Goal: Information Seeking & Learning: Find specific fact

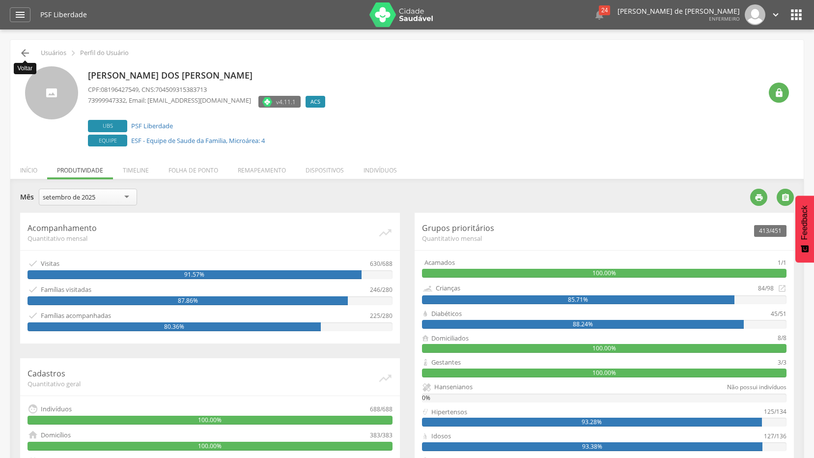
click at [23, 55] on icon "" at bounding box center [25, 53] width 12 height 12
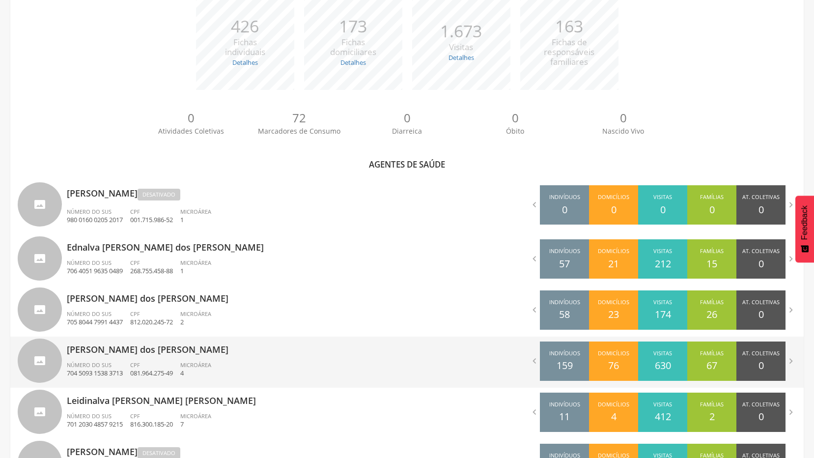
scroll to position [226, 0]
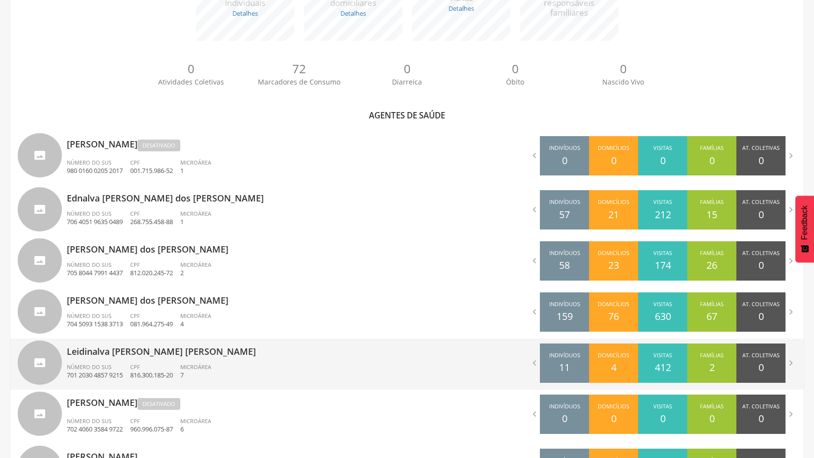
click at [111, 352] on p "Leidinalva [PERSON_NAME] [PERSON_NAME]" at bounding box center [233, 348] width 333 height 20
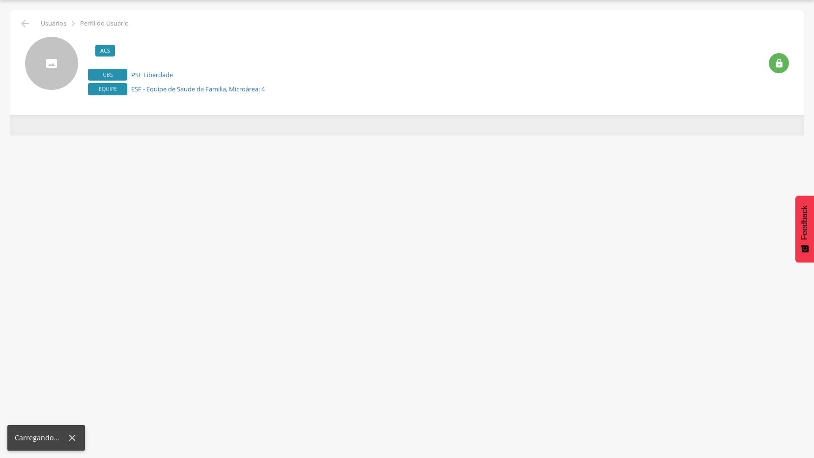
scroll to position [29, 0]
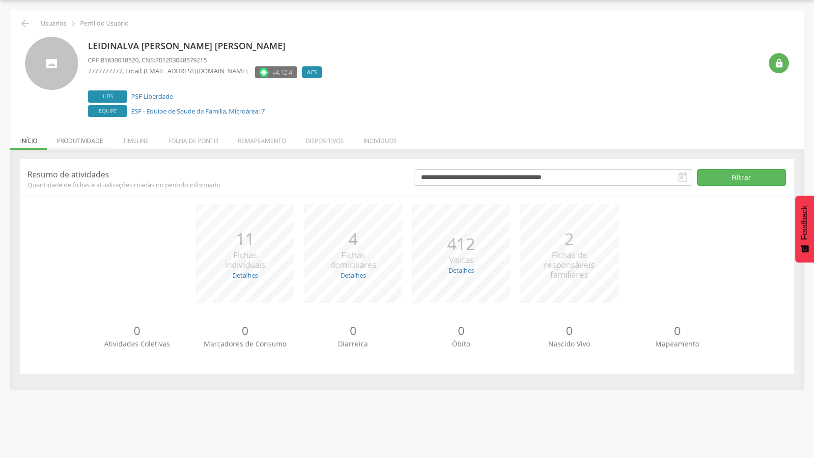
click at [72, 143] on li "Produtividade" at bounding box center [80, 138] width 66 height 23
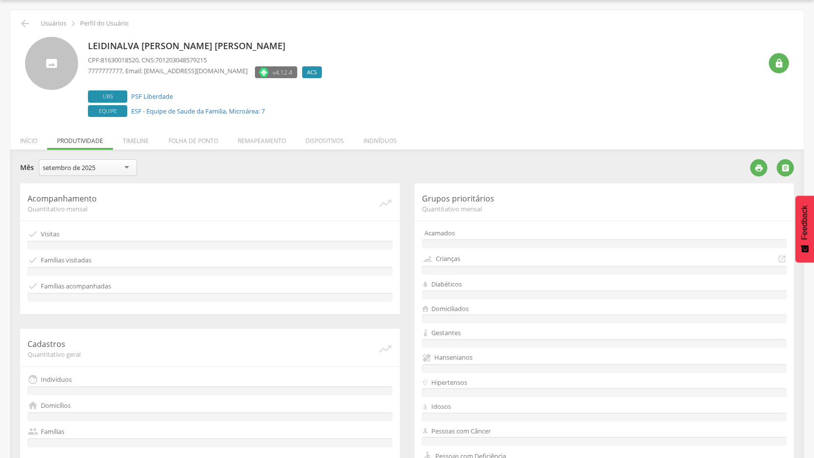
scroll to position [183, 0]
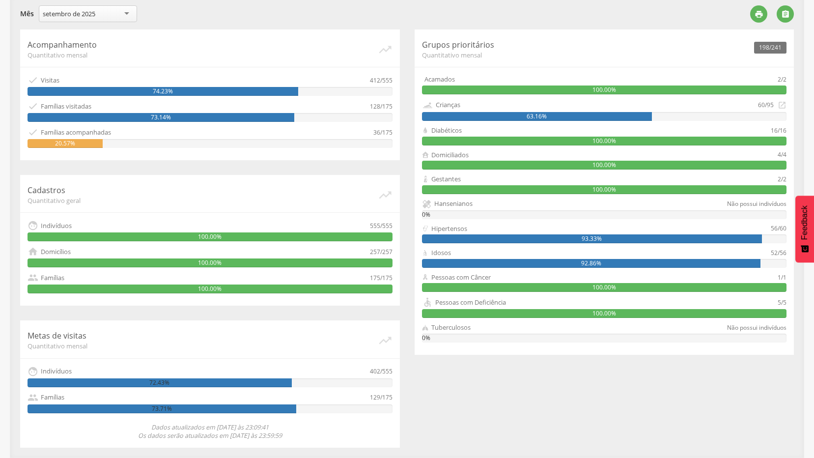
click at [126, 12] on div "setembro de 2025" at bounding box center [88, 13] width 98 height 17
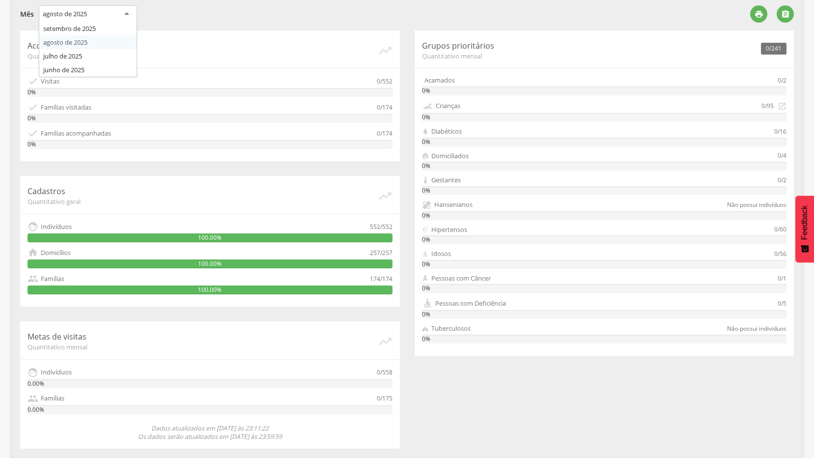
click at [127, 13] on div "agosto de 2025" at bounding box center [88, 14] width 98 height 18
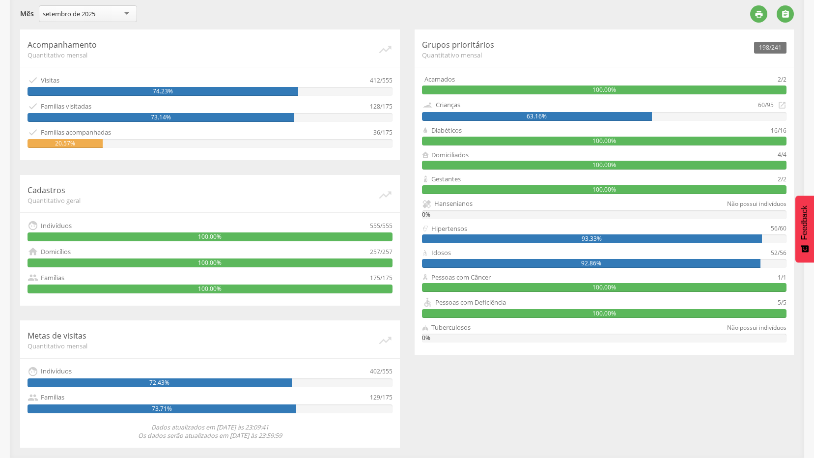
scroll to position [36, 0]
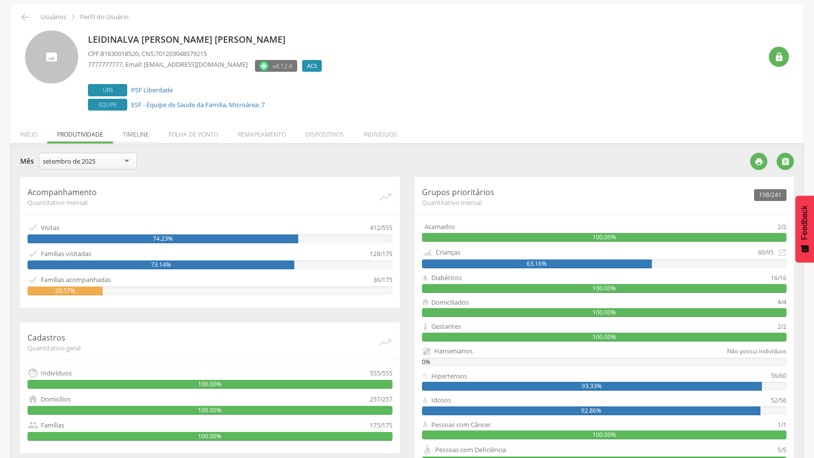
click at [133, 136] on li "Timeline" at bounding box center [136, 131] width 46 height 23
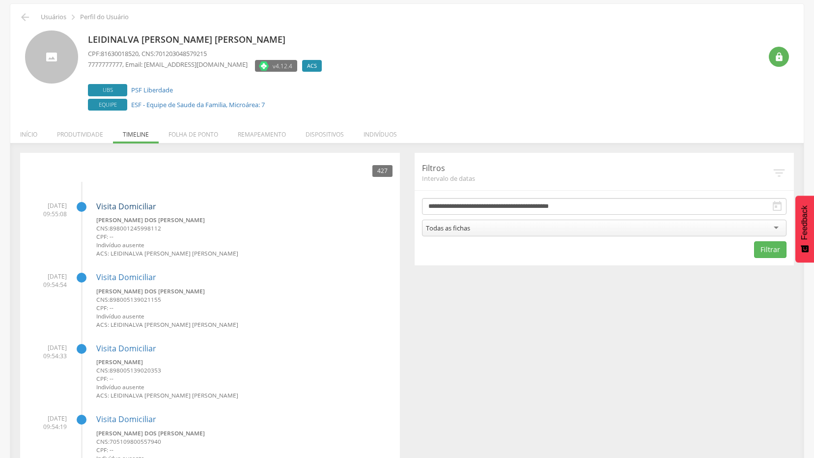
click at [136, 206] on link "Visita Domiciliar" at bounding box center [126, 206] width 60 height 11
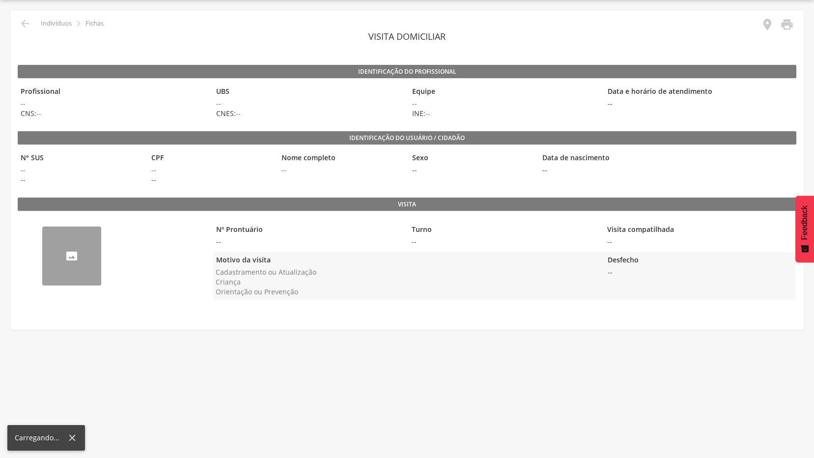
scroll to position [29, 0]
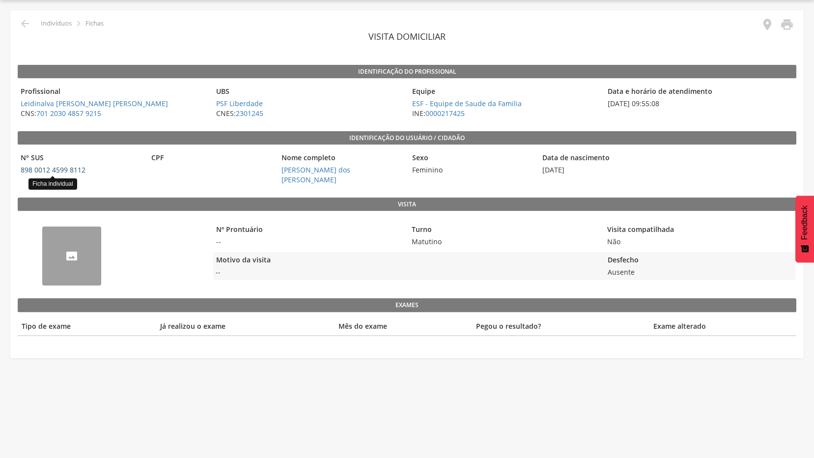
click at [63, 167] on link "898 0012 4599 8112" at bounding box center [53, 169] width 65 height 9
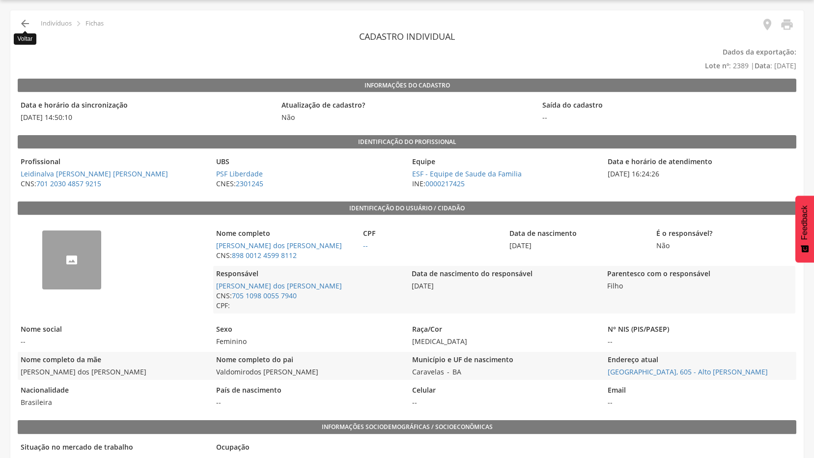
click at [26, 20] on icon "" at bounding box center [25, 24] width 12 height 12
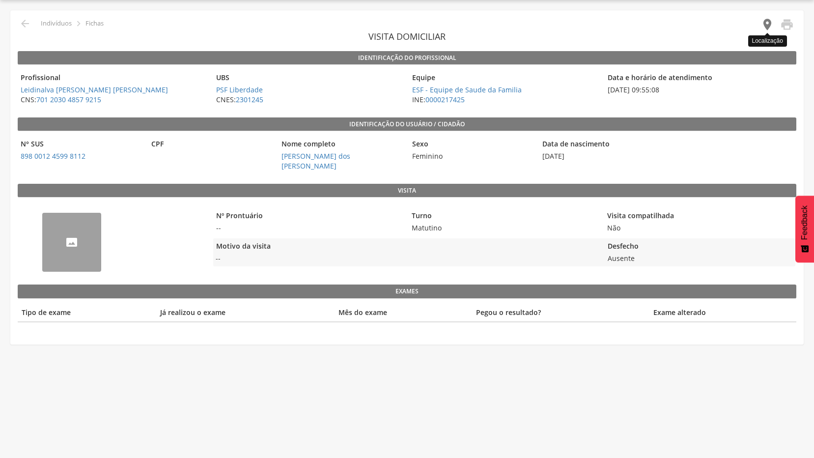
click at [769, 25] on icon "" at bounding box center [767, 25] width 14 height 14
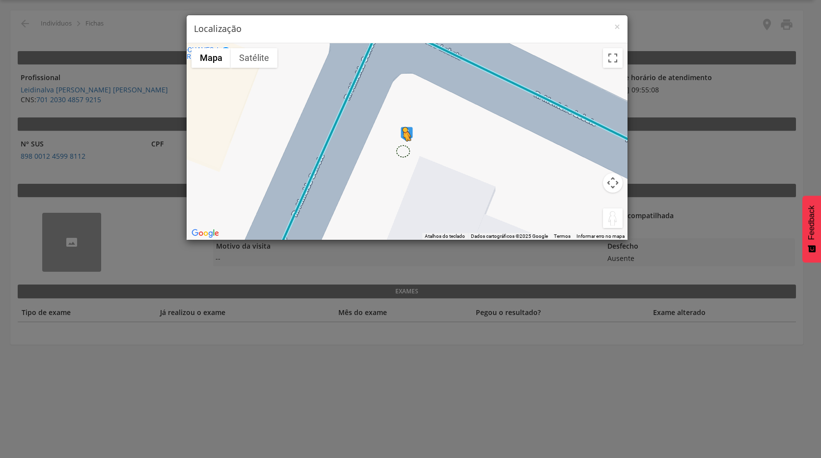
drag, startPoint x: 613, startPoint y: 216, endPoint x: 402, endPoint y: 151, distance: 221.0
click at [402, 151] on div "Pressione as teclas Alt + Enter para ativar o recurso de arrastar com o teclado…" at bounding box center [407, 141] width 441 height 196
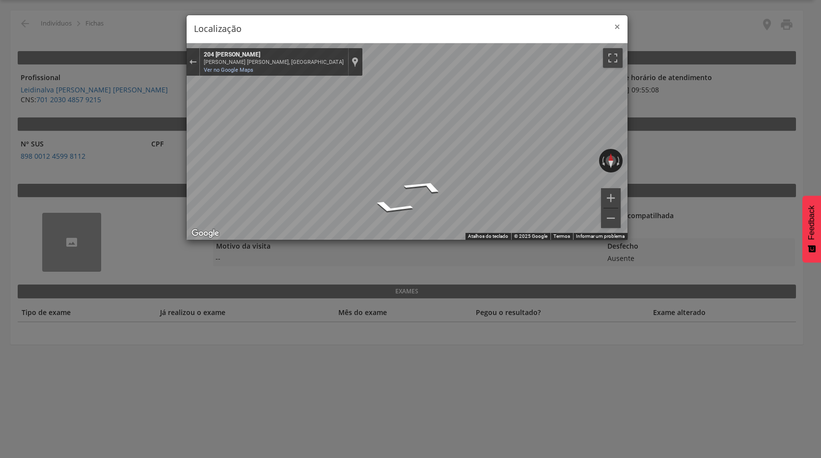
click at [619, 27] on span "×" at bounding box center [617, 27] width 6 height 14
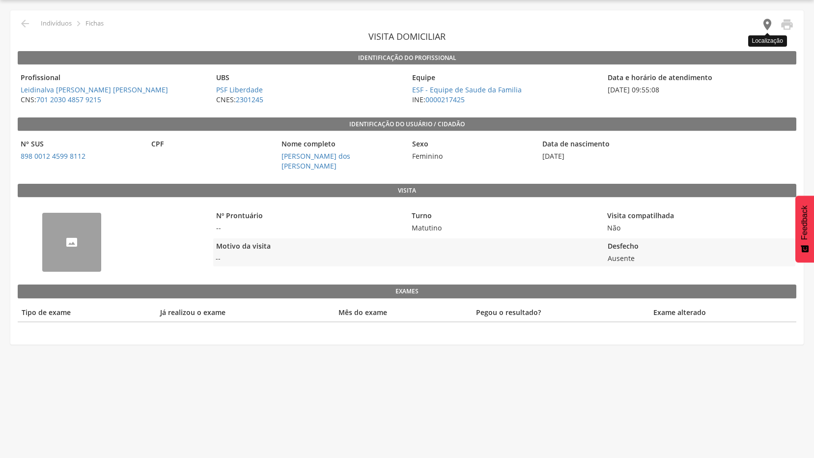
click at [766, 25] on icon "" at bounding box center [767, 25] width 14 height 14
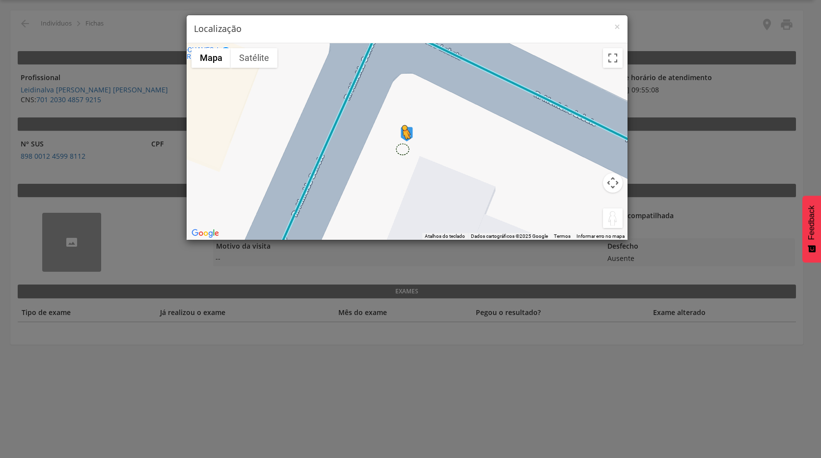
drag, startPoint x: 612, startPoint y: 216, endPoint x: 402, endPoint y: 149, distance: 221.0
click at [402, 149] on div "Pressione as teclas Alt + Enter para ativar o recurso de arrastar com o teclado…" at bounding box center [407, 141] width 441 height 196
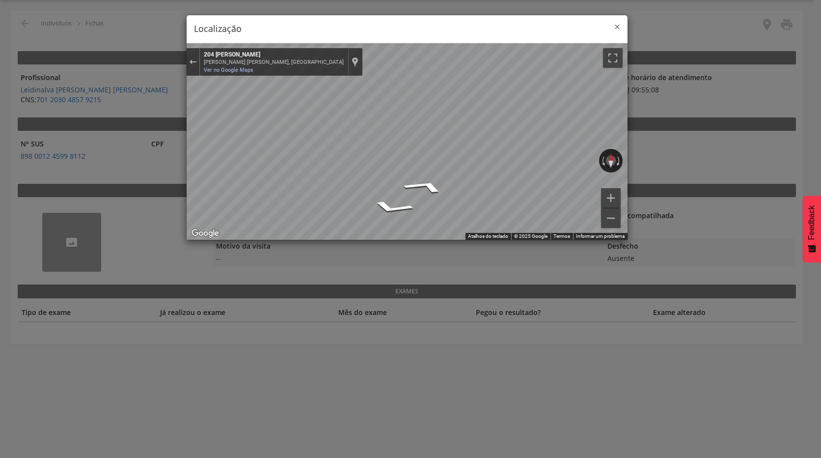
click at [616, 29] on span "×" at bounding box center [617, 27] width 6 height 14
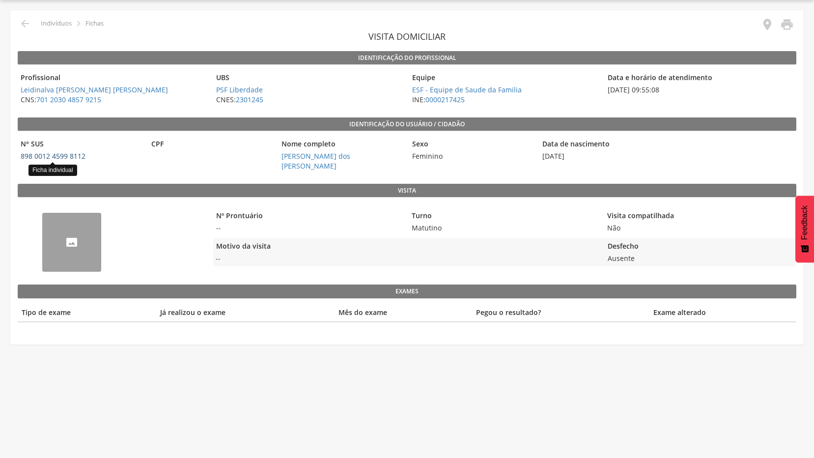
click at [52, 157] on link "898 0012 4599 8112" at bounding box center [53, 155] width 65 height 9
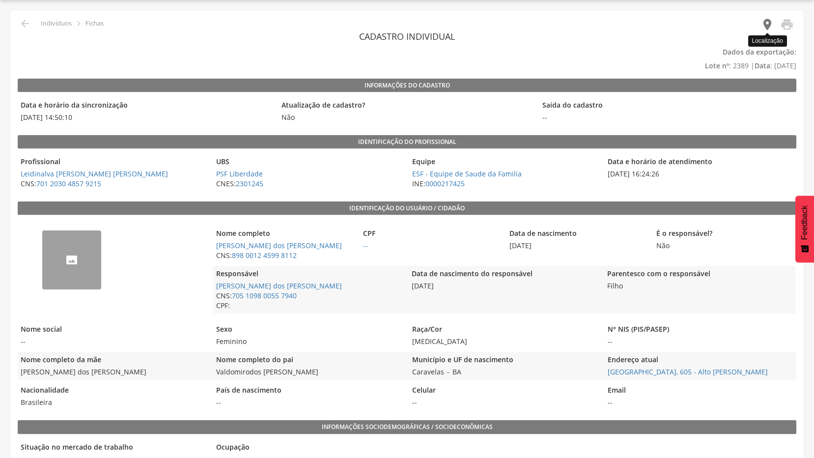
click at [769, 30] on icon "" at bounding box center [767, 25] width 14 height 14
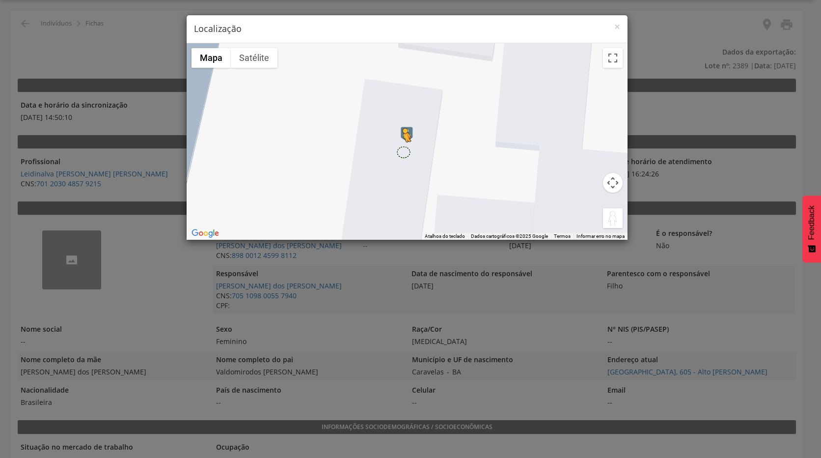
drag, startPoint x: 614, startPoint y: 216, endPoint x: 402, endPoint y: 152, distance: 221.7
click at [402, 152] on div "Pressione as teclas Alt + Enter para ativar o recurso de arrastar com o teclado…" at bounding box center [407, 141] width 441 height 196
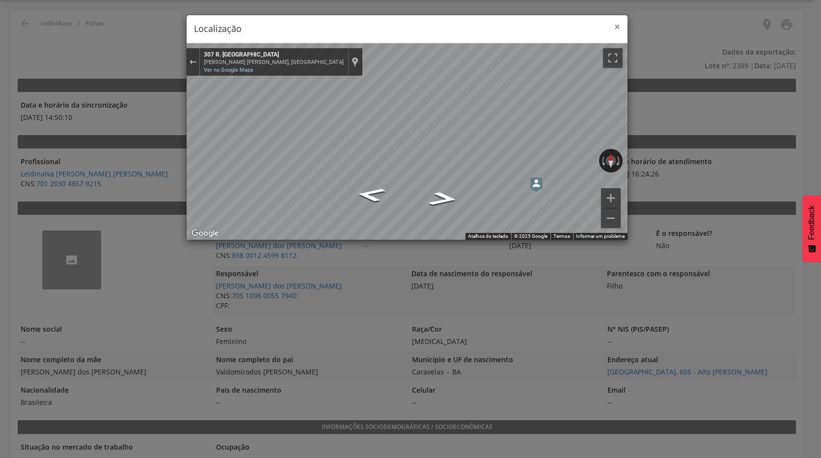
click at [617, 28] on span "×" at bounding box center [617, 27] width 6 height 14
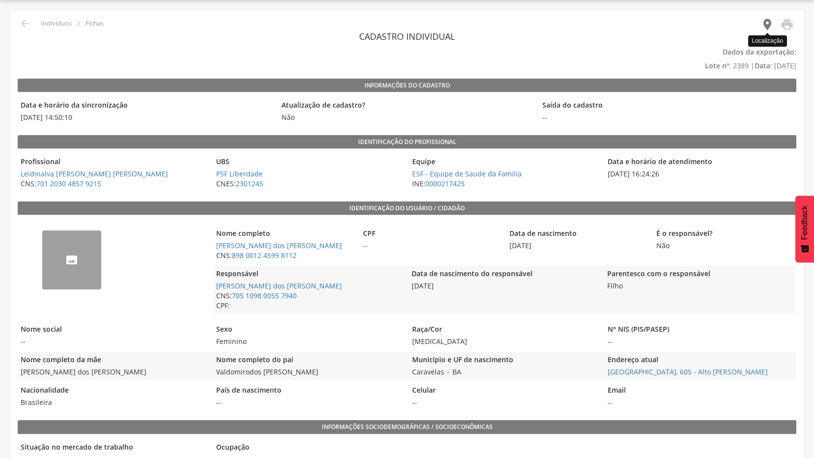
click at [766, 24] on icon "" at bounding box center [767, 25] width 14 height 14
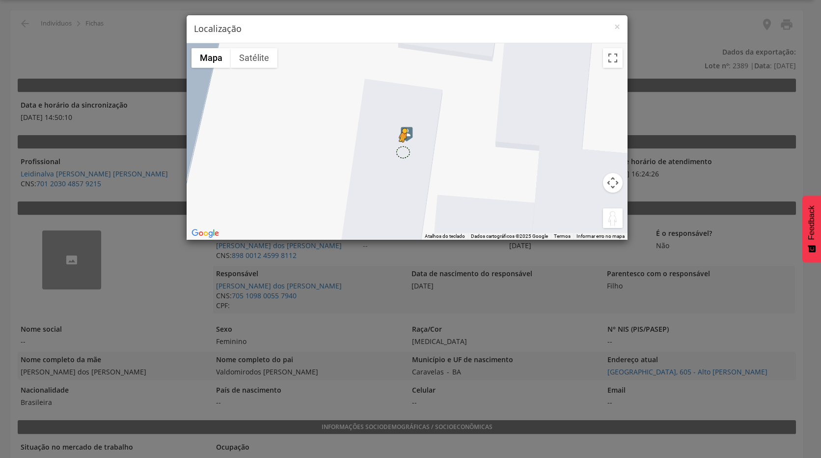
drag, startPoint x: 614, startPoint y: 221, endPoint x: 402, endPoint y: 152, distance: 222.7
click at [402, 152] on div "Pressione as teclas Alt + Enter para ativar o recurso de arrastar com o teclado…" at bounding box center [407, 141] width 441 height 196
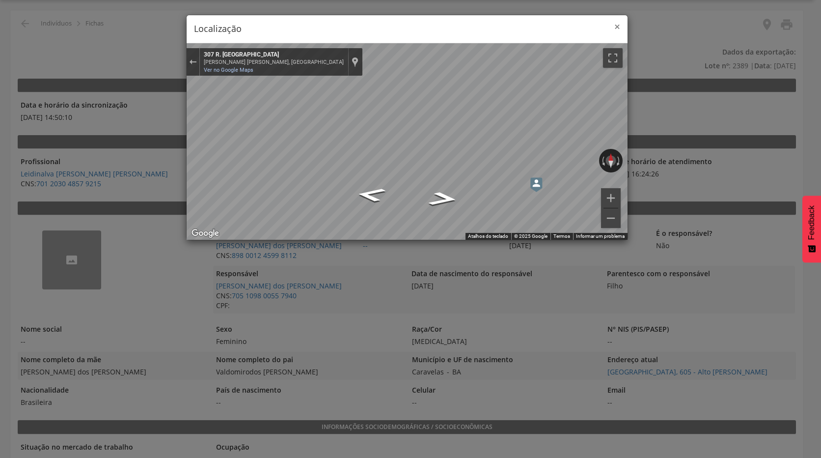
click at [615, 26] on span "×" at bounding box center [617, 27] width 6 height 14
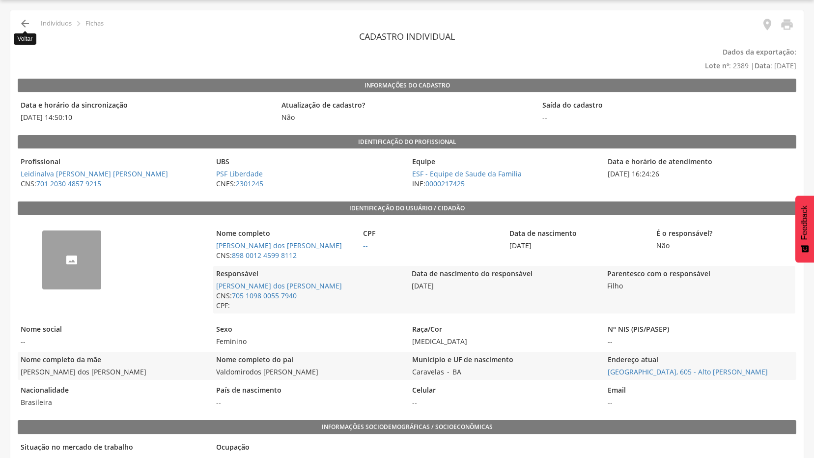
click at [24, 25] on icon "" at bounding box center [25, 24] width 12 height 12
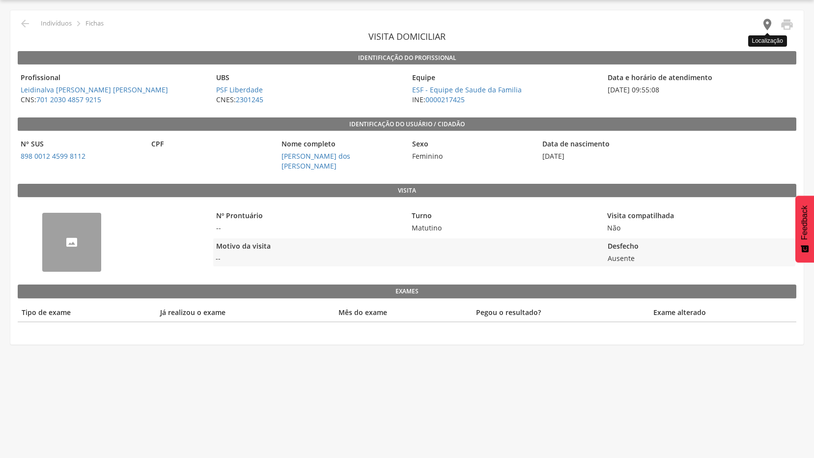
click at [766, 24] on icon "" at bounding box center [767, 25] width 14 height 14
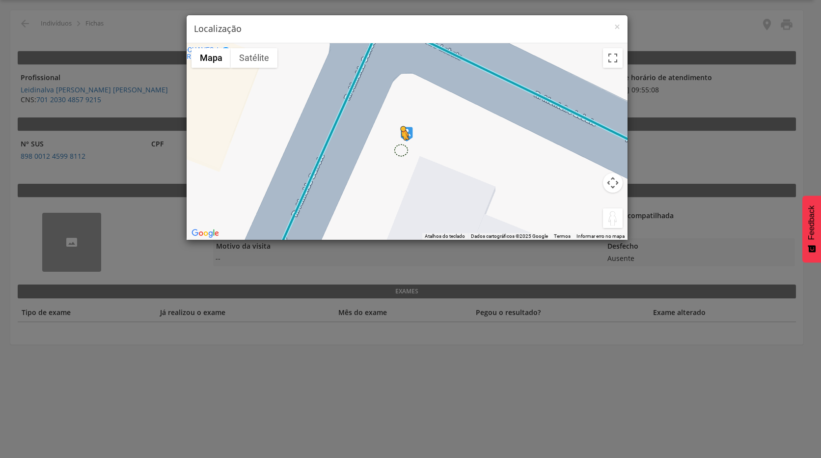
drag, startPoint x: 618, startPoint y: 219, endPoint x: 400, endPoint y: 150, distance: 228.6
click at [400, 150] on div "Pressione as teclas Alt + Enter para ativar o recurso de arrastar com o teclado…" at bounding box center [407, 141] width 441 height 196
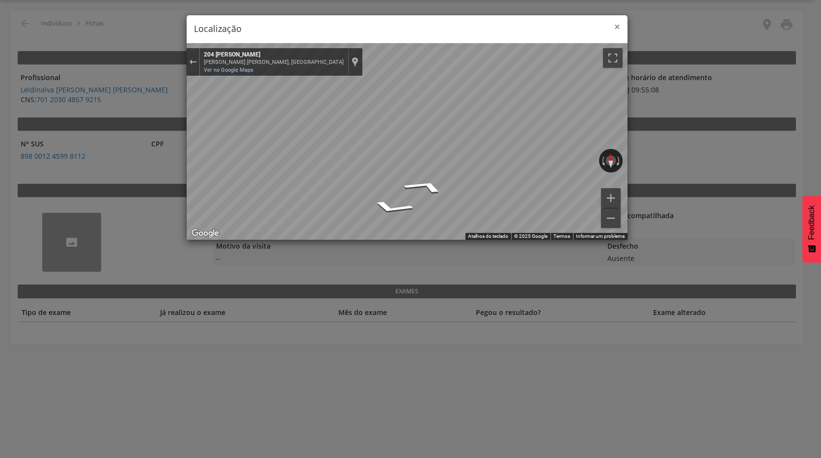
click at [617, 27] on span "×" at bounding box center [617, 27] width 6 height 14
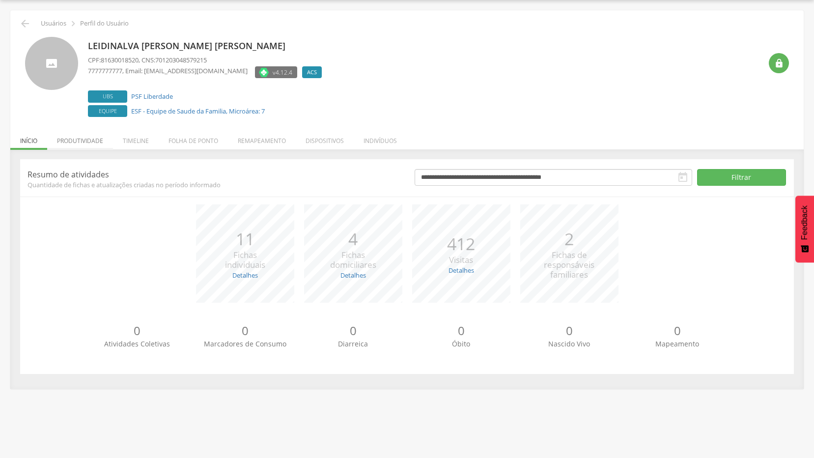
click at [76, 139] on li "Produtividade" at bounding box center [80, 138] width 66 height 23
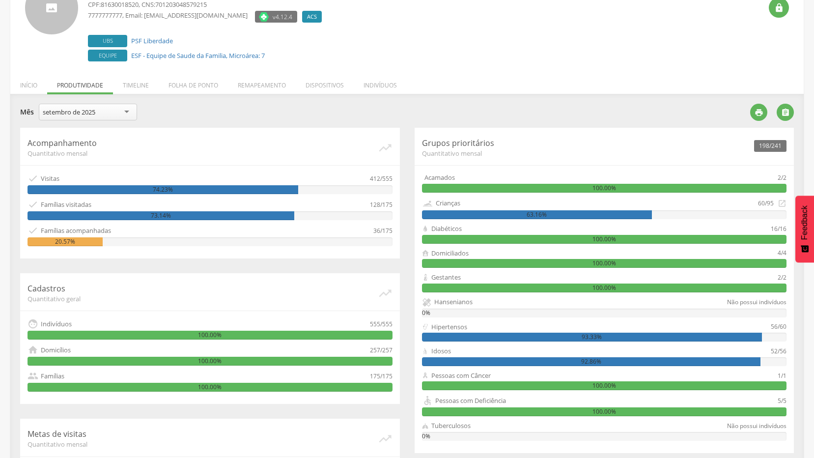
scroll to position [36, 0]
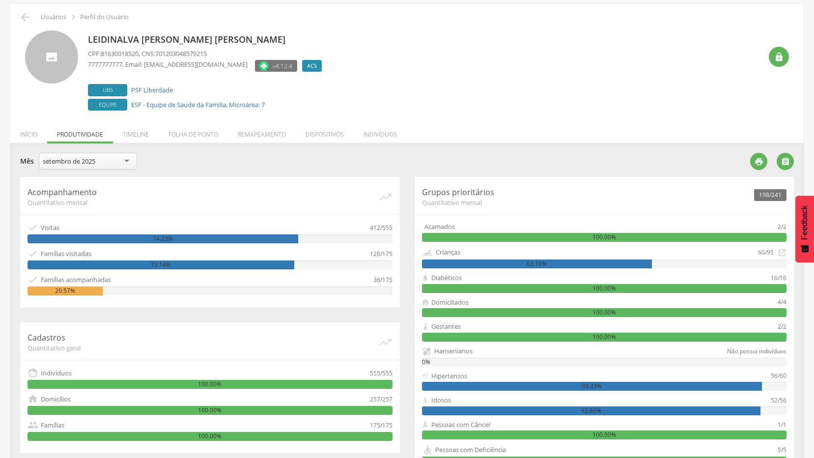
click at [129, 161] on div "setembro de 2025" at bounding box center [88, 161] width 98 height 17
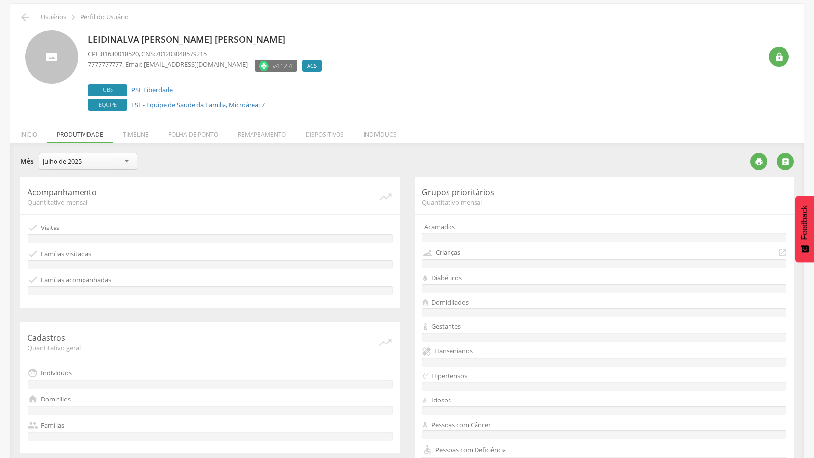
scroll to position [85, 0]
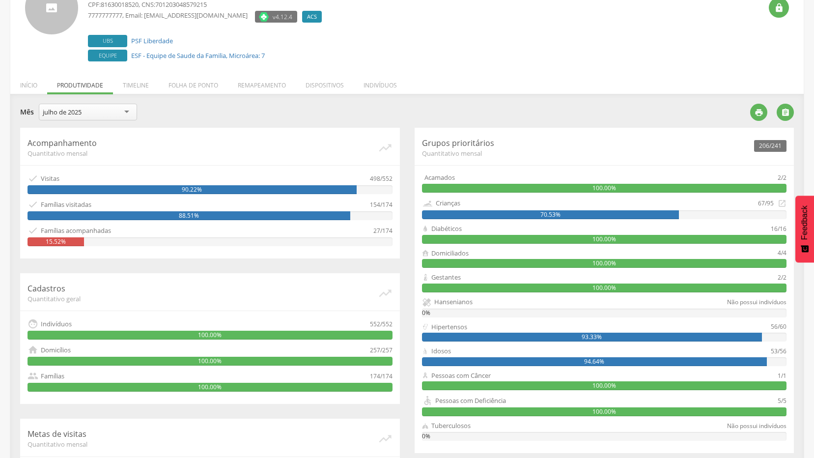
click at [87, 88] on ul "Início Produtividade Timeline Folha [PERSON_NAME] Remapeamento Gerenciar acesso…" at bounding box center [406, 85] width 793 height 8
click at [136, 88] on li "Timeline" at bounding box center [136, 82] width 46 height 23
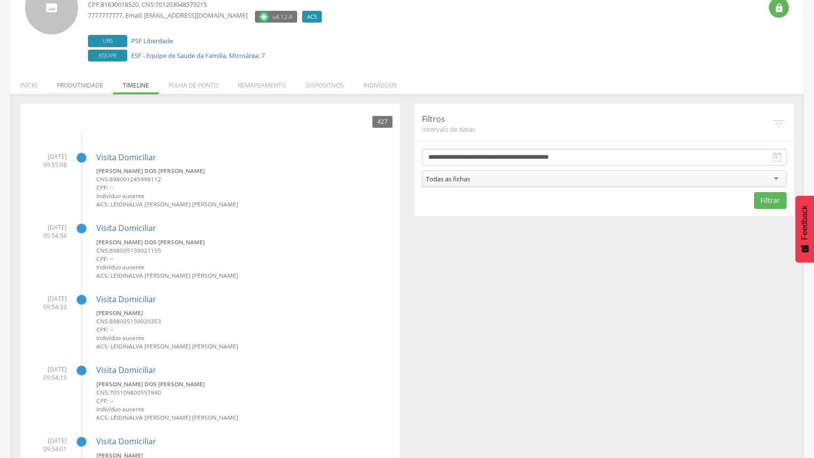
click at [88, 81] on li "Produtividade" at bounding box center [80, 82] width 66 height 23
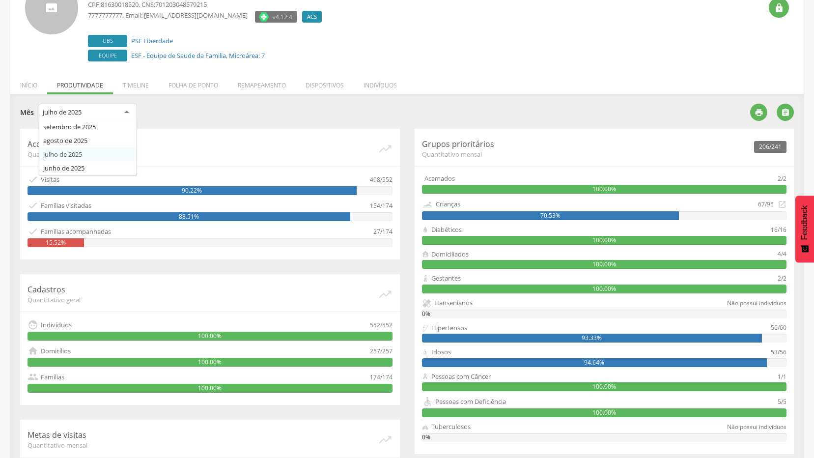
click at [125, 111] on div "julho de 2025" at bounding box center [88, 113] width 98 height 18
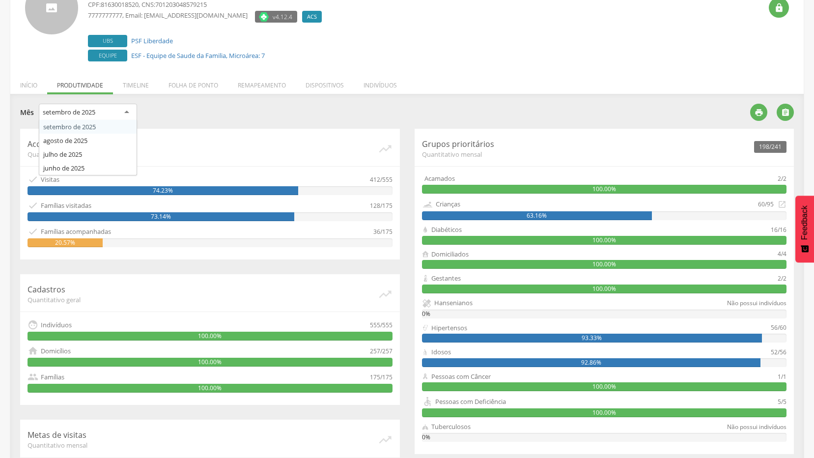
click at [126, 110] on div "setembro de 2025" at bounding box center [88, 113] width 98 height 18
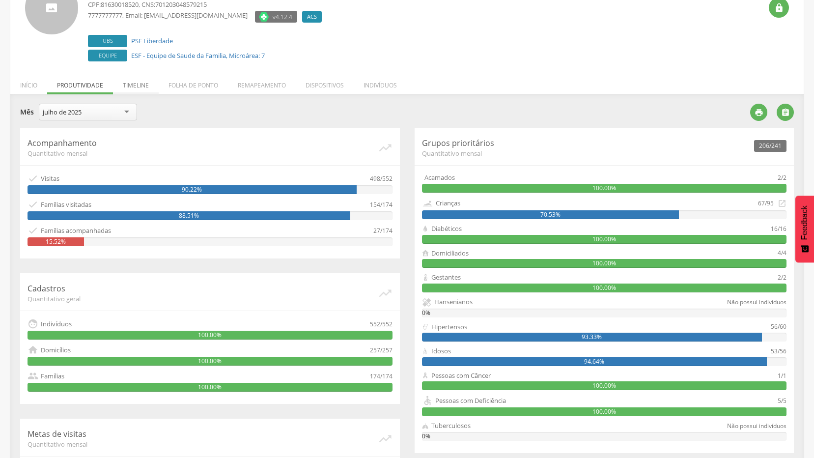
click at [137, 85] on li "Timeline" at bounding box center [136, 82] width 46 height 23
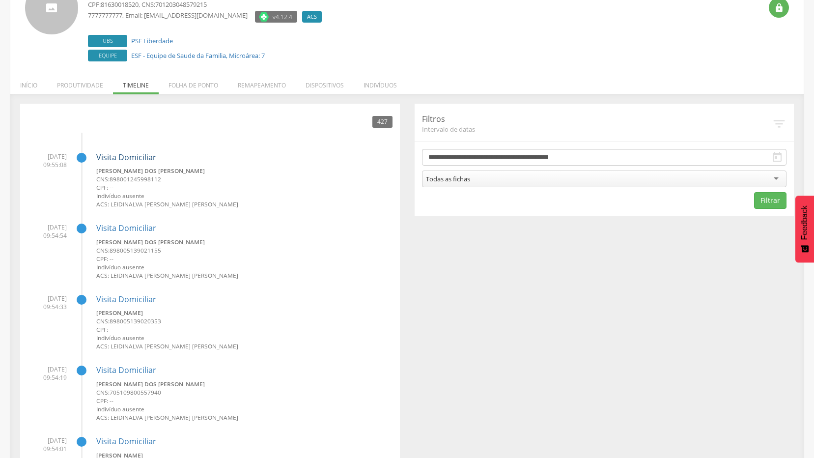
click at [125, 157] on link "Visita Domiciliar" at bounding box center [126, 157] width 60 height 11
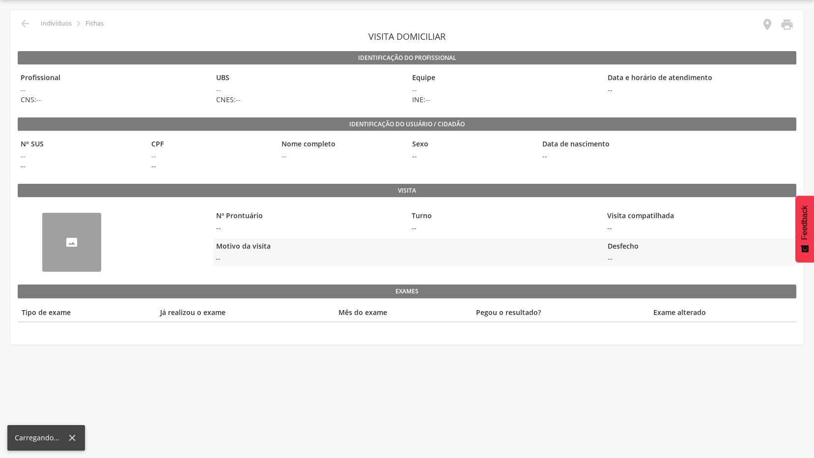
scroll to position [29, 0]
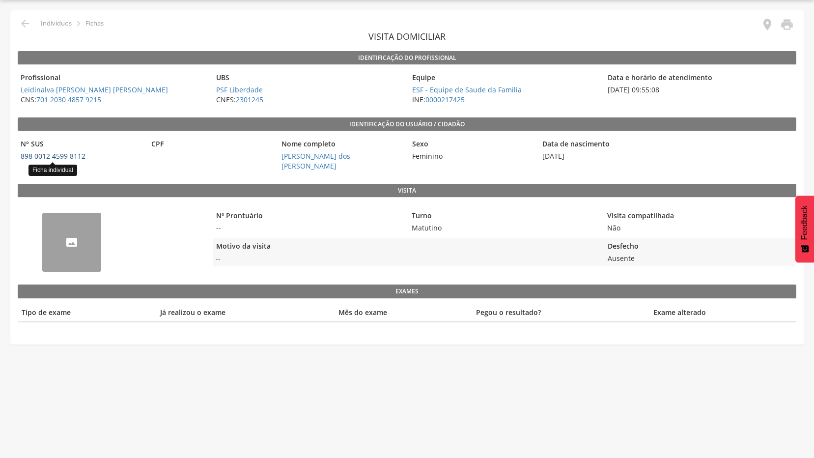
click at [40, 157] on link "898 0012 4599 8112" at bounding box center [53, 155] width 65 height 9
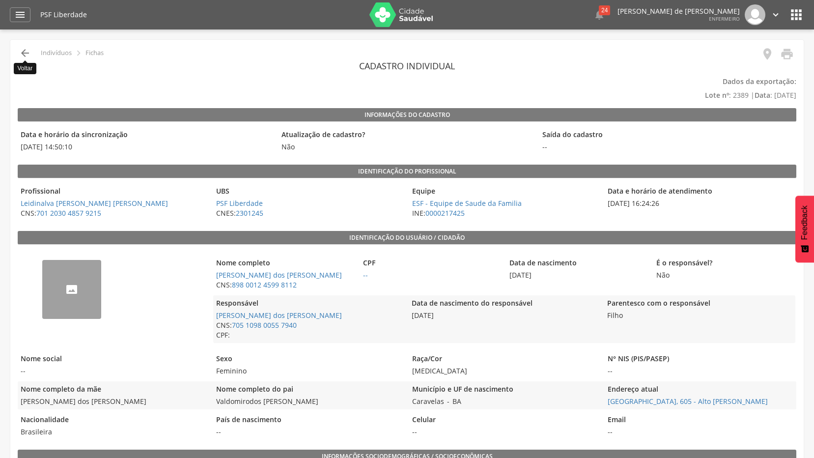
click at [22, 53] on icon "" at bounding box center [25, 53] width 12 height 12
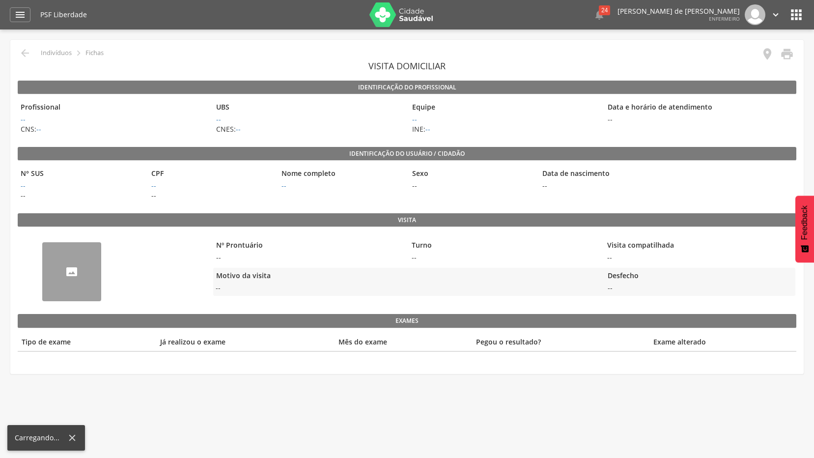
scroll to position [29, 0]
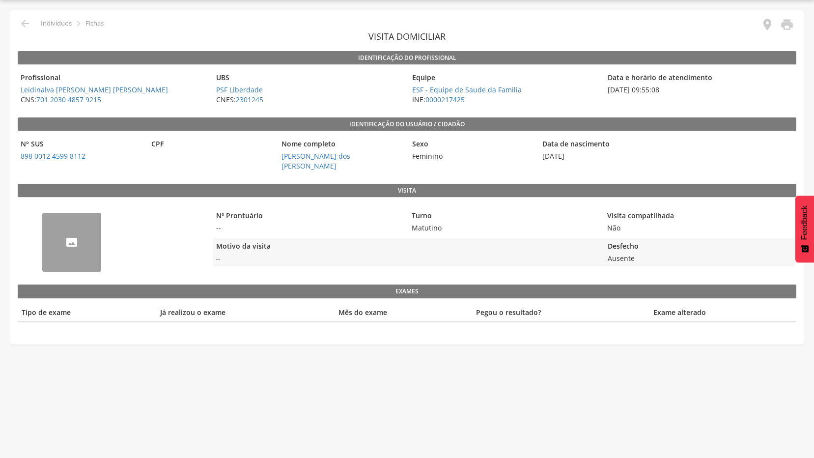
click at [22, 53] on legend "Identificação do profissional" at bounding box center [407, 58] width 778 height 14
click at [24, 27] on icon "" at bounding box center [25, 24] width 12 height 12
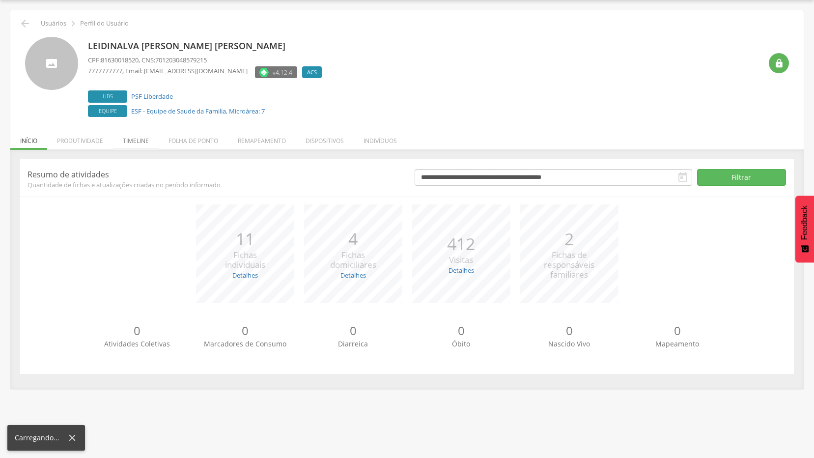
click at [127, 141] on li "Timeline" at bounding box center [136, 138] width 46 height 23
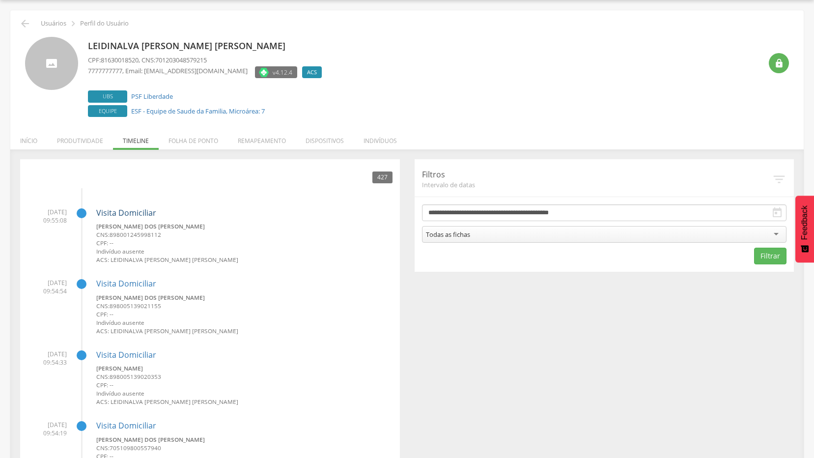
click at [124, 212] on link "Visita Domiciliar" at bounding box center [126, 212] width 60 height 11
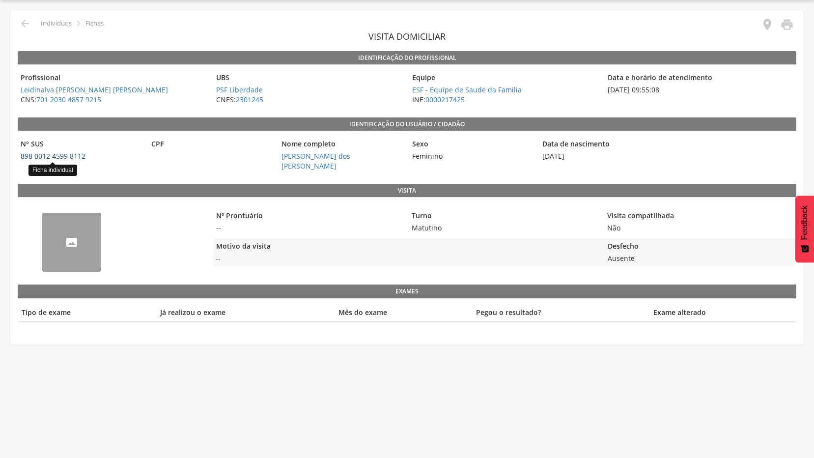
click at [50, 154] on link "898 0012 4599 8112" at bounding box center [53, 155] width 65 height 9
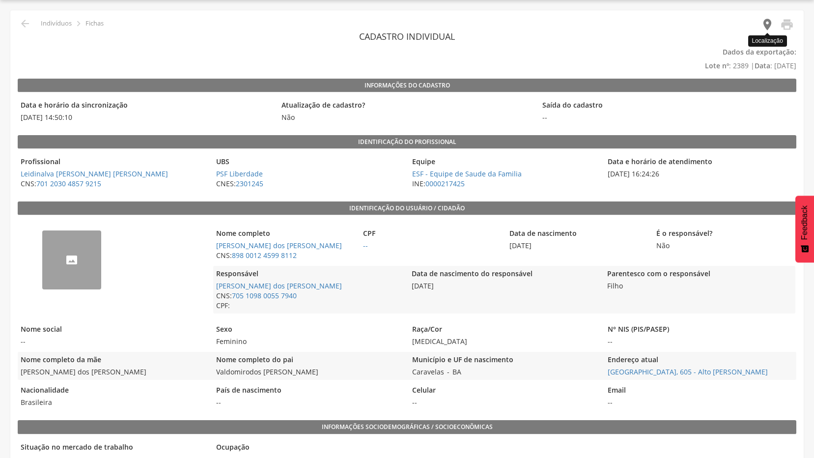
click at [767, 24] on icon "" at bounding box center [767, 25] width 14 height 14
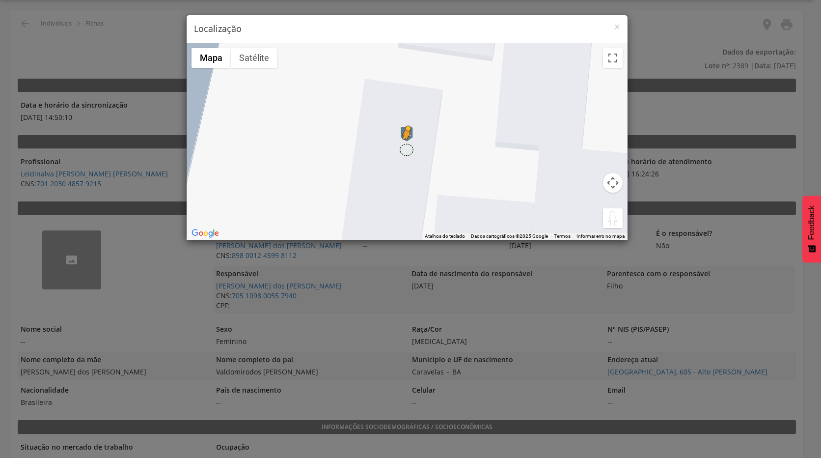
drag, startPoint x: 613, startPoint y: 221, endPoint x: 407, endPoint y: 150, distance: 218.2
click at [407, 150] on div "Pressione as teclas Alt + Enter para ativar o recurso de arrastar com o teclado…" at bounding box center [407, 141] width 441 height 196
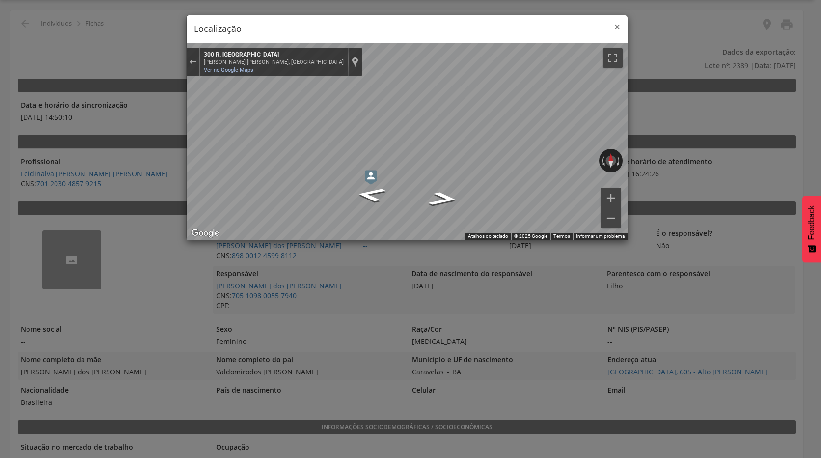
click at [616, 27] on span "×" at bounding box center [617, 27] width 6 height 14
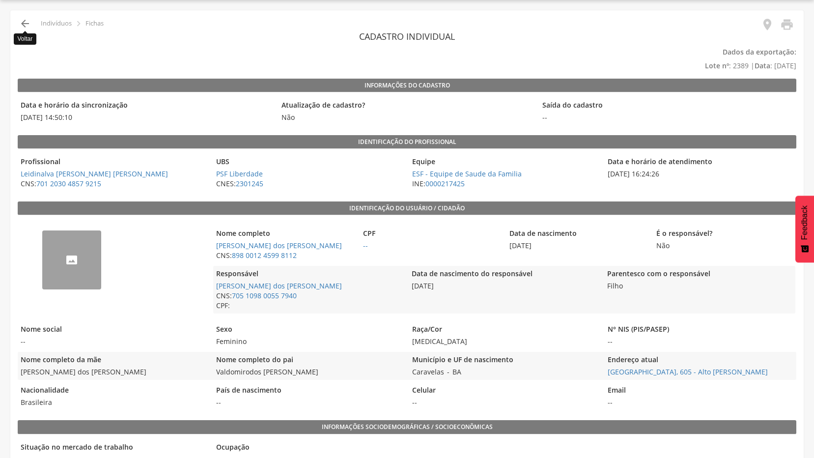
click at [25, 25] on icon "" at bounding box center [25, 24] width 12 height 12
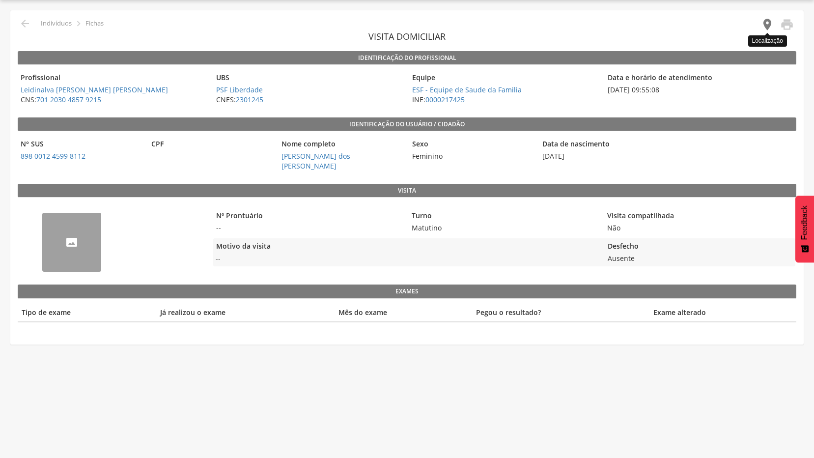
click at [766, 26] on icon "" at bounding box center [767, 25] width 14 height 14
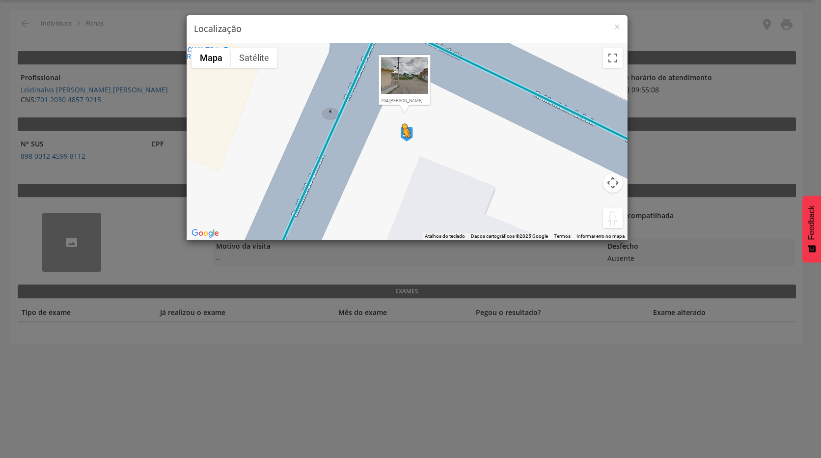
drag, startPoint x: 610, startPoint y: 215, endPoint x: 401, endPoint y: 147, distance: 219.7
click at [401, 147] on div "Pressione as teclas Alt + Enter para ativar o recurso de arrastar com o teclado…" at bounding box center [407, 141] width 441 height 196
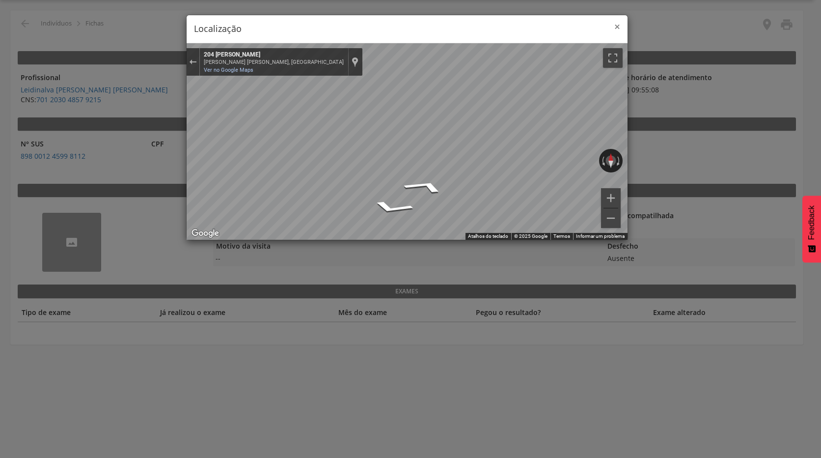
click at [616, 28] on span "×" at bounding box center [617, 27] width 6 height 14
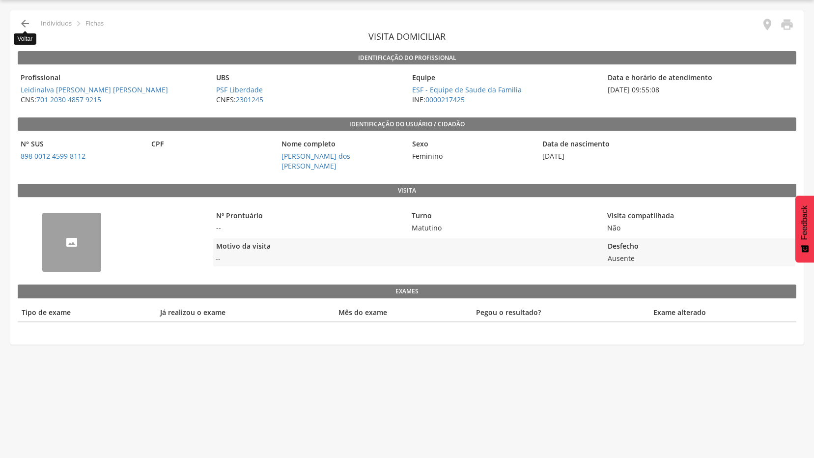
click at [28, 24] on icon "" at bounding box center [25, 24] width 12 height 12
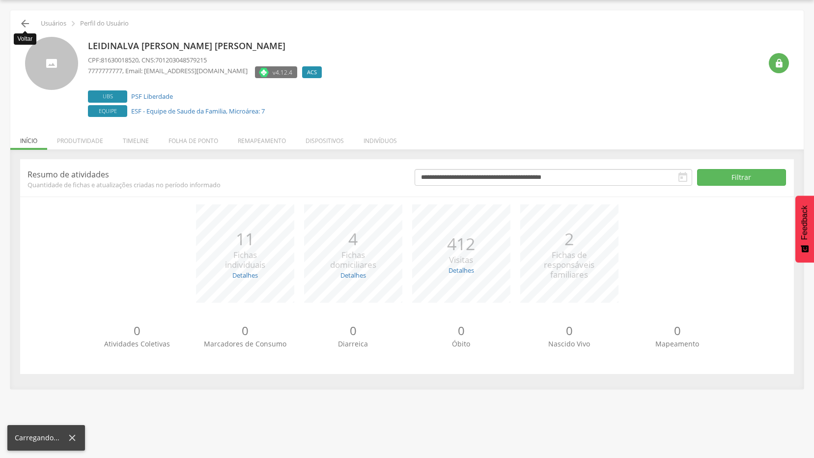
click at [25, 27] on icon "" at bounding box center [25, 24] width 12 height 12
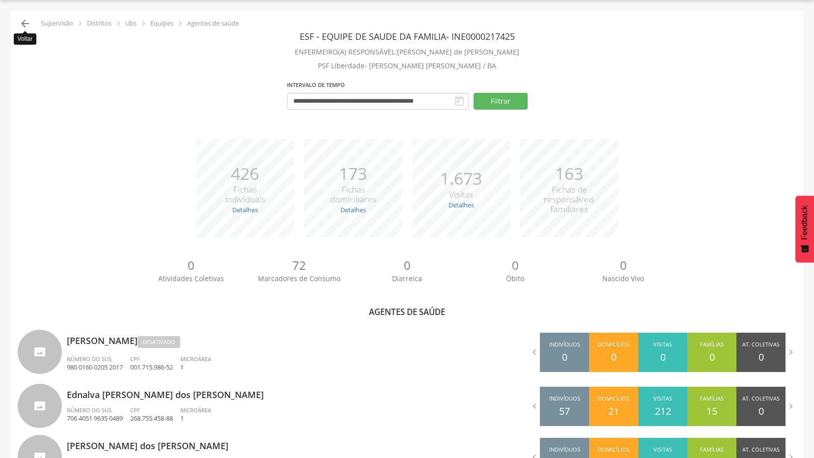
click at [22, 22] on icon "" at bounding box center [25, 24] width 12 height 12
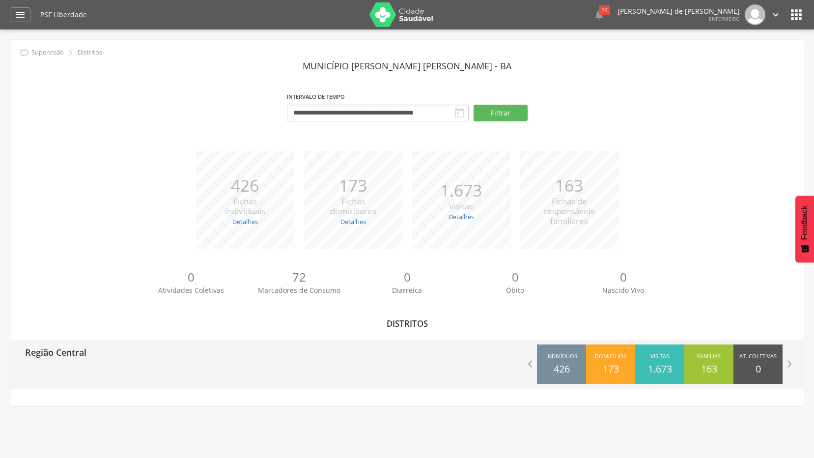
click at [59, 350] on p "Região Central" at bounding box center [55, 349] width 61 height 20
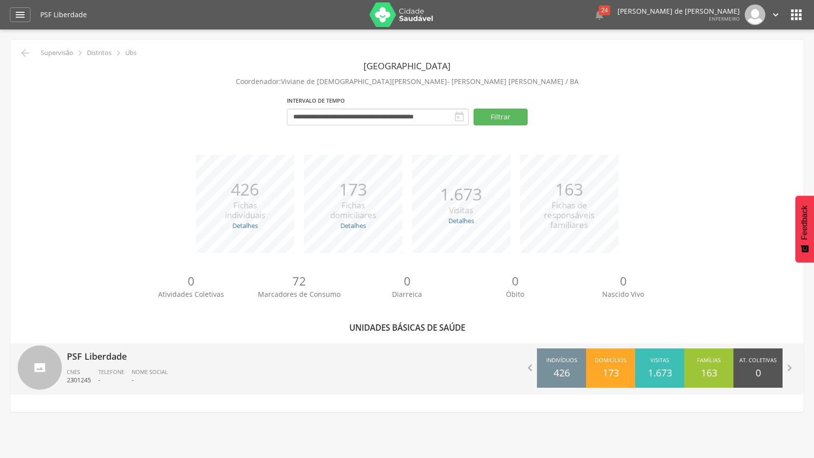
click at [87, 356] on p "PSF Liberdade" at bounding box center [233, 353] width 333 height 20
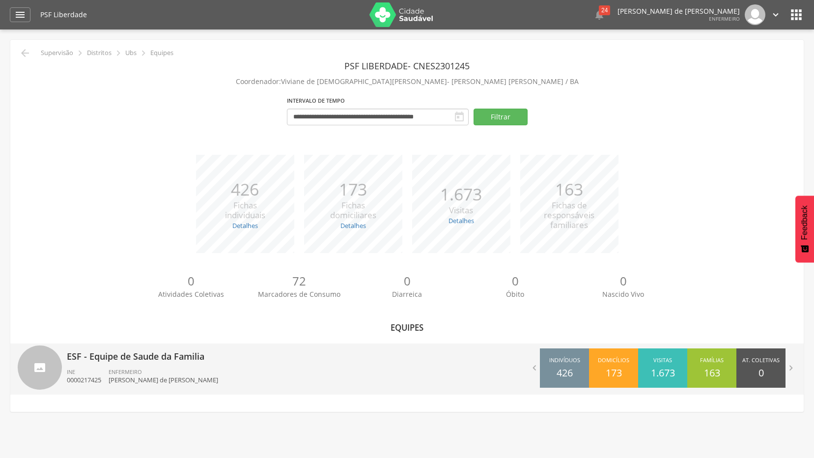
click at [89, 356] on p "ESF - Equipe de Saude da Familia" at bounding box center [233, 353] width 333 height 20
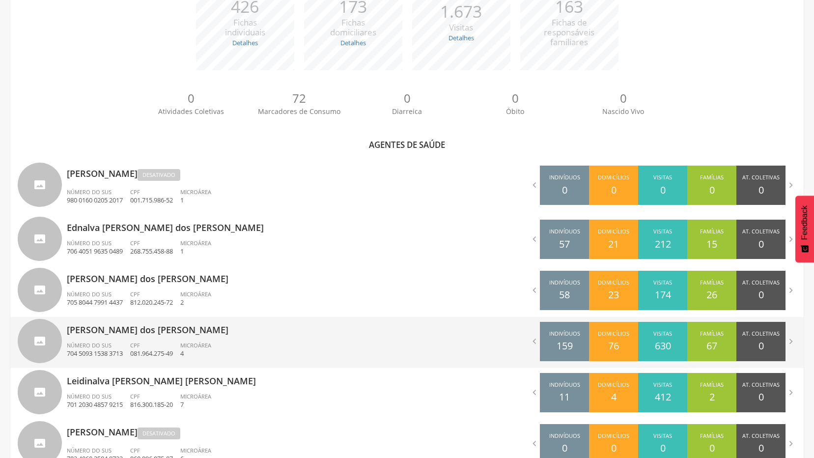
scroll to position [246, 0]
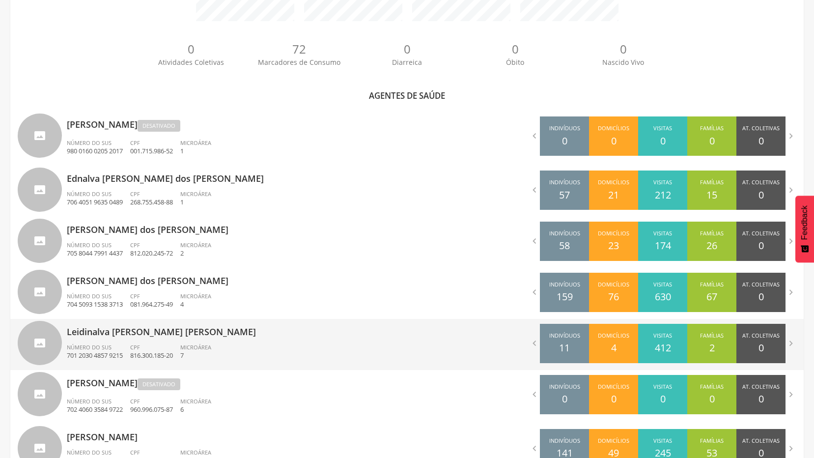
click at [86, 334] on p "Leidinalva [PERSON_NAME] [PERSON_NAME]" at bounding box center [233, 329] width 333 height 20
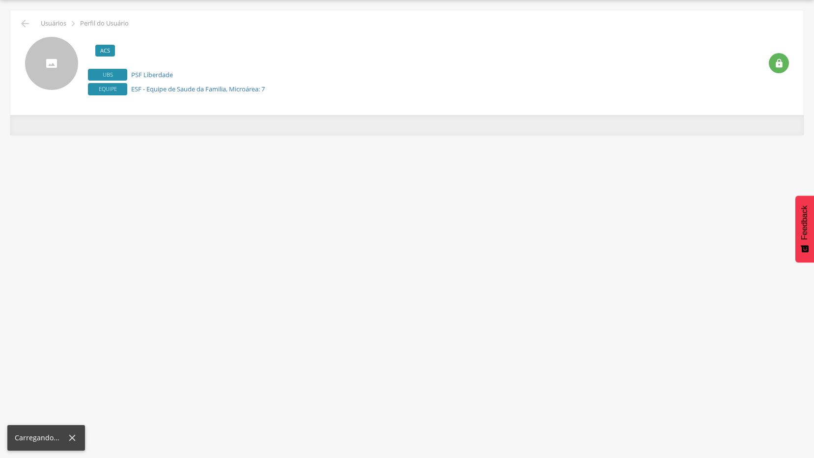
scroll to position [29, 0]
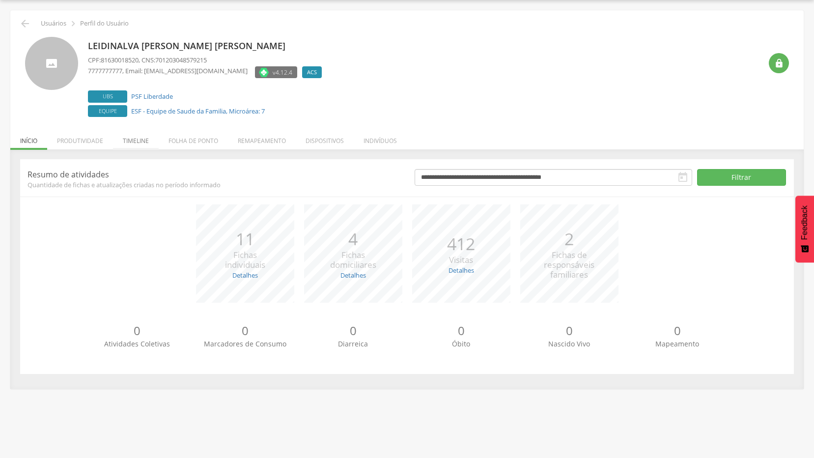
click at [135, 140] on li "Timeline" at bounding box center [136, 138] width 46 height 23
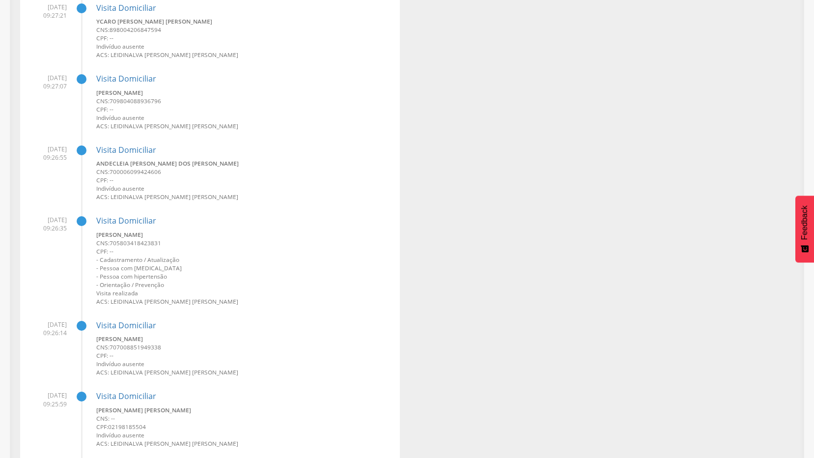
scroll to position [638, 0]
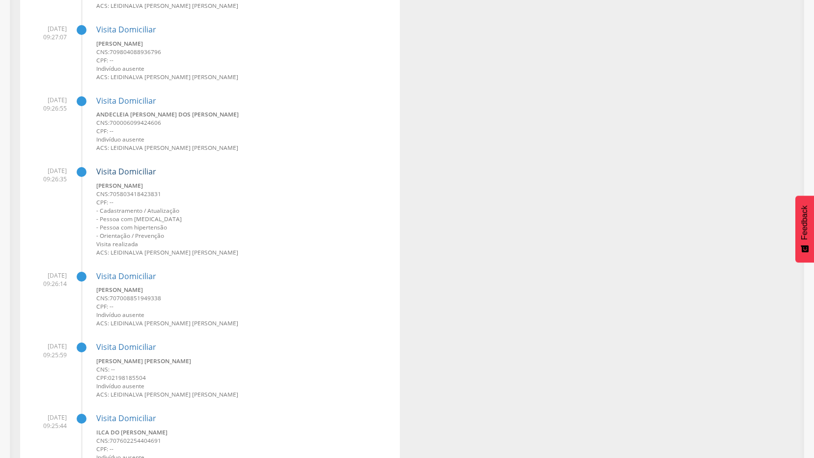
click at [135, 171] on link "Visita Domiciliar" at bounding box center [126, 171] width 60 height 11
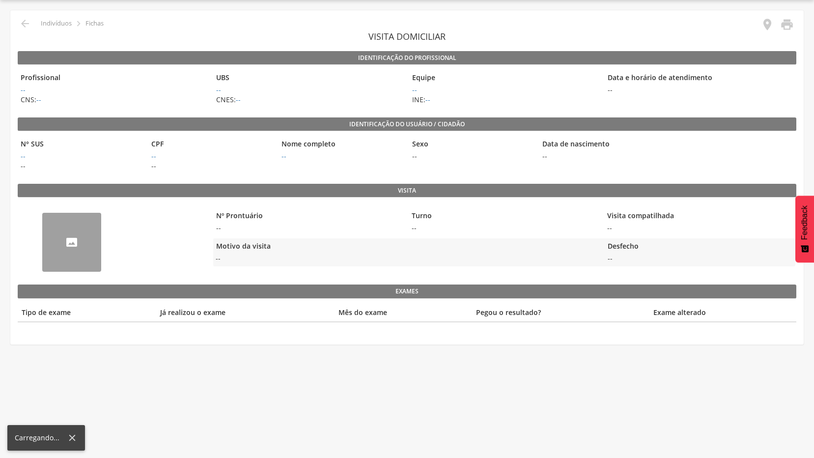
scroll to position [29, 0]
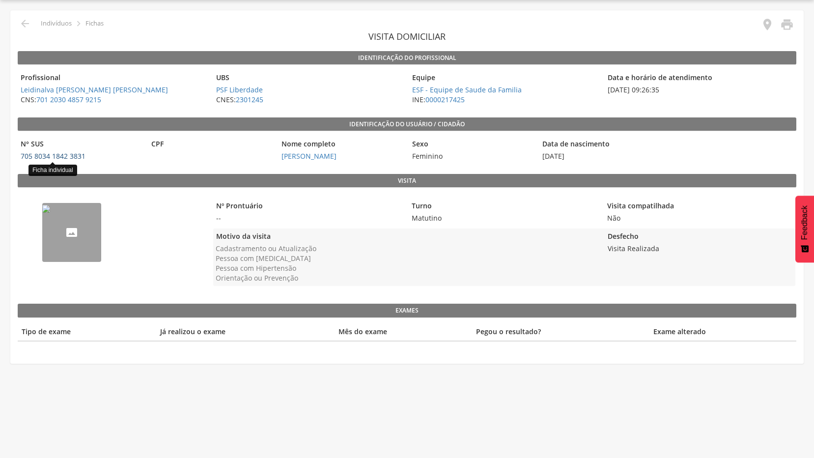
click at [70, 157] on link "705 8034 1842 3831" at bounding box center [53, 155] width 65 height 9
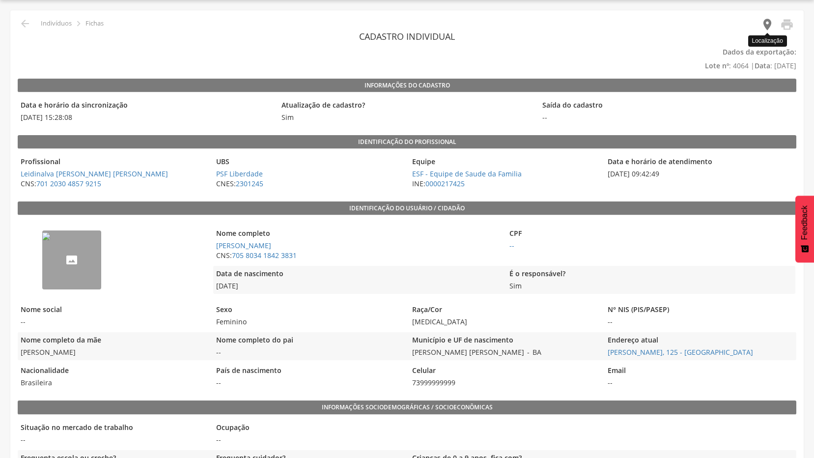
click at [765, 25] on icon "" at bounding box center [767, 25] width 14 height 14
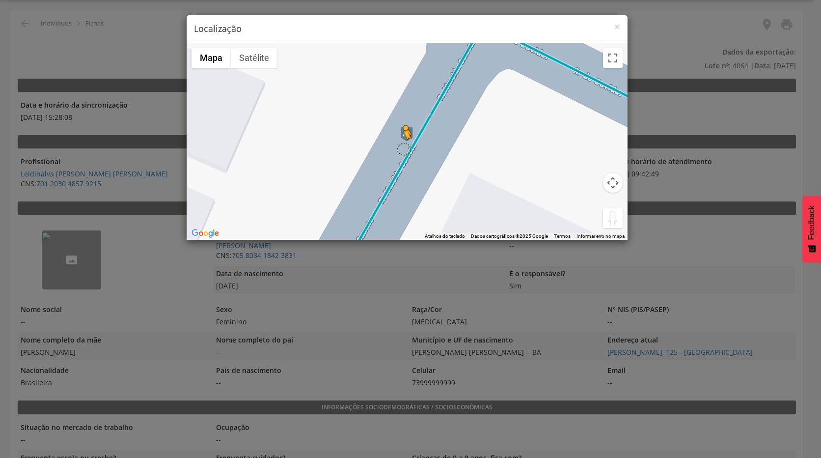
drag, startPoint x: 611, startPoint y: 221, endPoint x: 403, endPoint y: 149, distance: 220.5
click at [403, 149] on div "Pressione as teclas Alt + Enter para ativar o recurso de arrastar com o teclado…" at bounding box center [407, 141] width 441 height 196
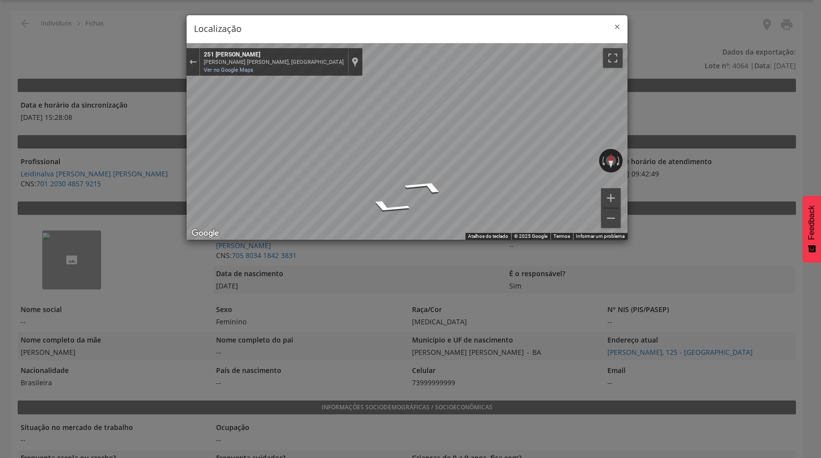
click at [619, 26] on span "×" at bounding box center [617, 27] width 6 height 14
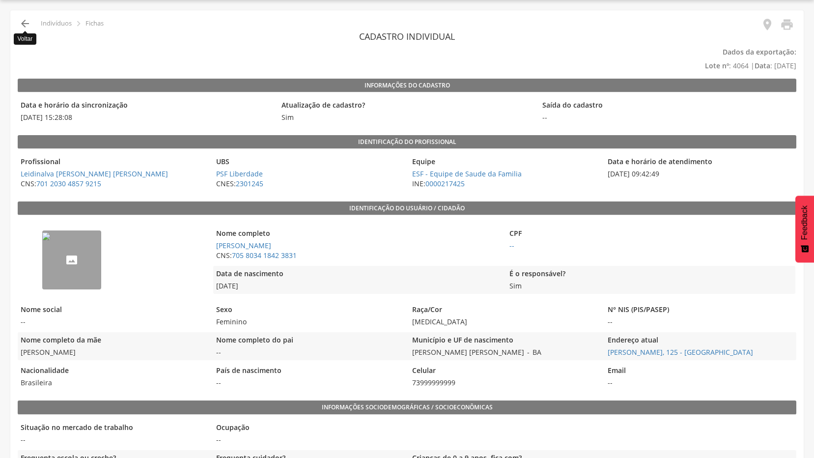
click at [20, 22] on icon "" at bounding box center [25, 24] width 12 height 12
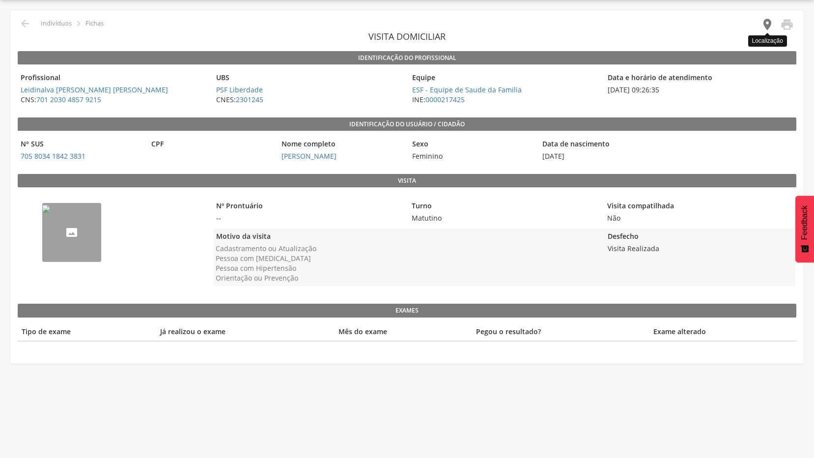
click at [765, 25] on icon "" at bounding box center [767, 25] width 14 height 14
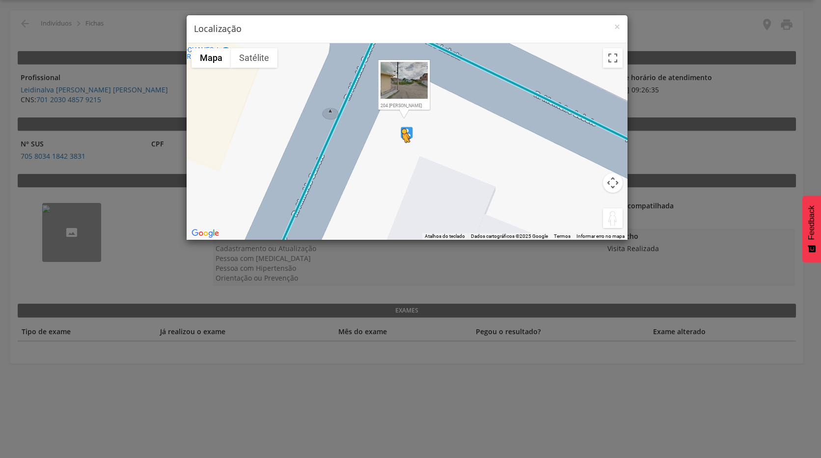
drag, startPoint x: 611, startPoint y: 223, endPoint x: 402, endPoint y: 151, distance: 220.8
click at [402, 151] on div "Pressione as teclas Alt + Enter para ativar o recurso de arrastar com o teclado…" at bounding box center [407, 141] width 441 height 196
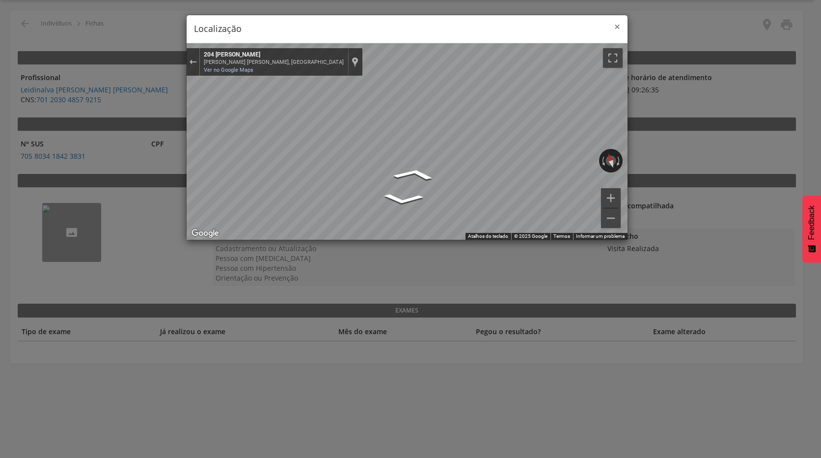
click at [618, 28] on span "×" at bounding box center [617, 27] width 6 height 14
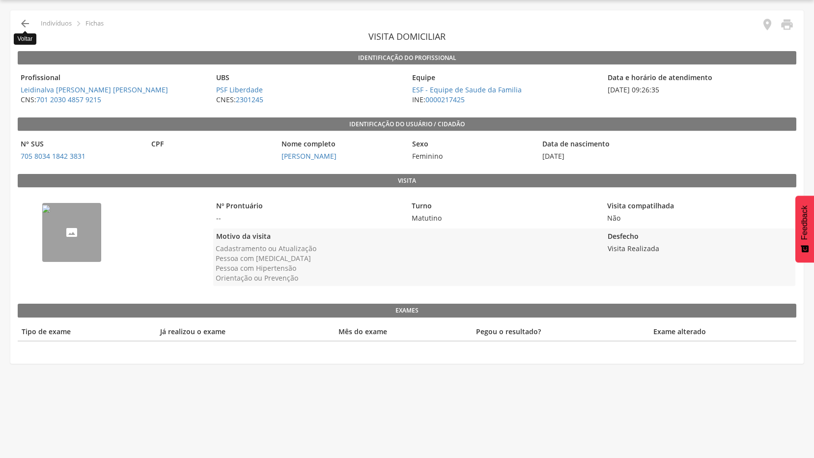
click at [23, 23] on icon "" at bounding box center [25, 24] width 12 height 12
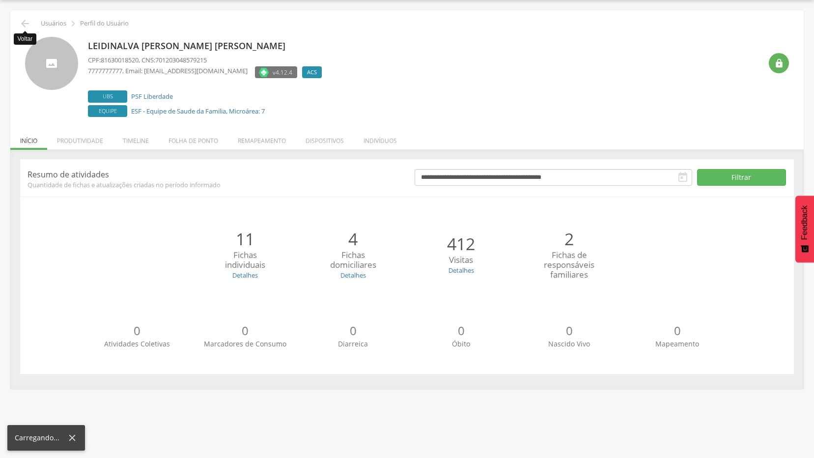
click at [23, 23] on icon "" at bounding box center [25, 24] width 12 height 12
